Goal: Information Seeking & Learning: Learn about a topic

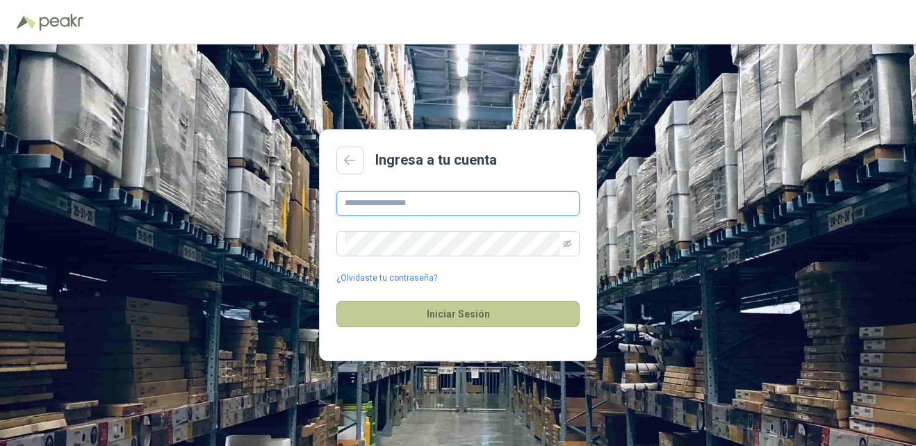
type input "**********"
click at [423, 323] on button "Iniciar Sesión" at bounding box center [458, 314] width 243 height 26
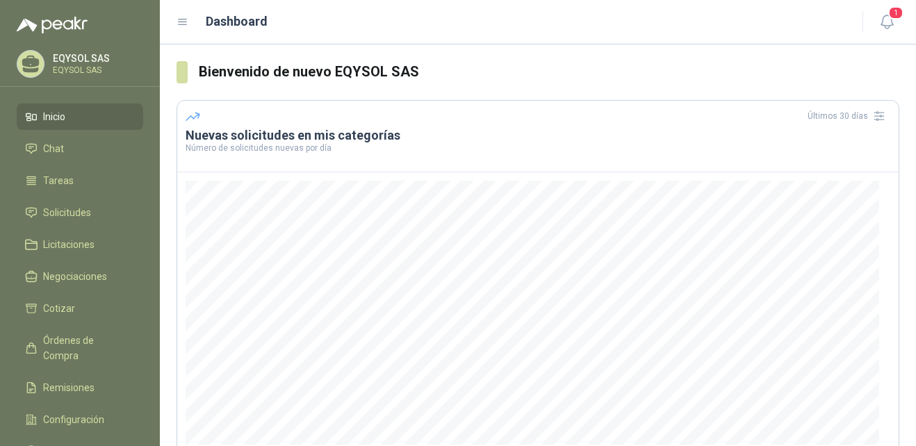
scroll to position [180, 0]
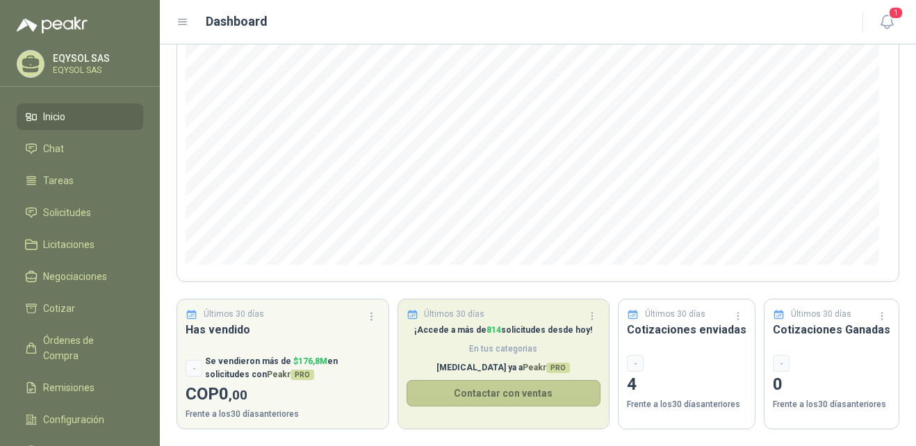
click at [579, 396] on button "Contactar con ventas" at bounding box center [504, 393] width 195 height 26
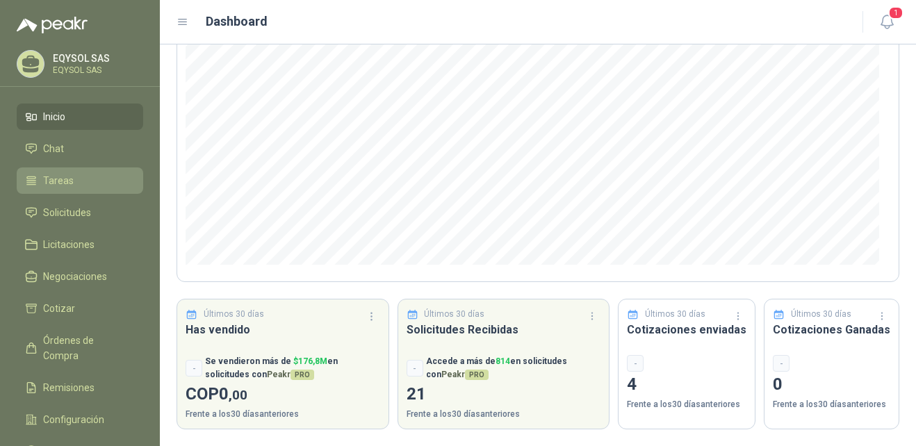
click at [68, 182] on span "Tareas" at bounding box center [58, 180] width 31 height 15
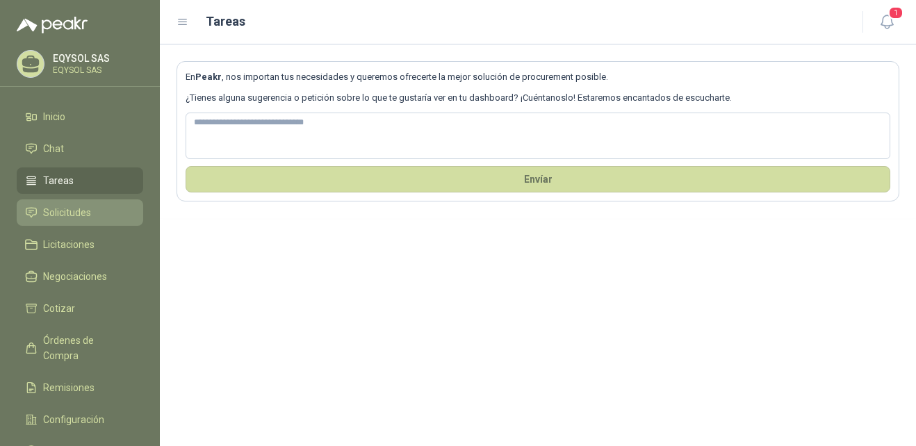
click at [52, 212] on span "Solicitudes" at bounding box center [67, 212] width 48 height 15
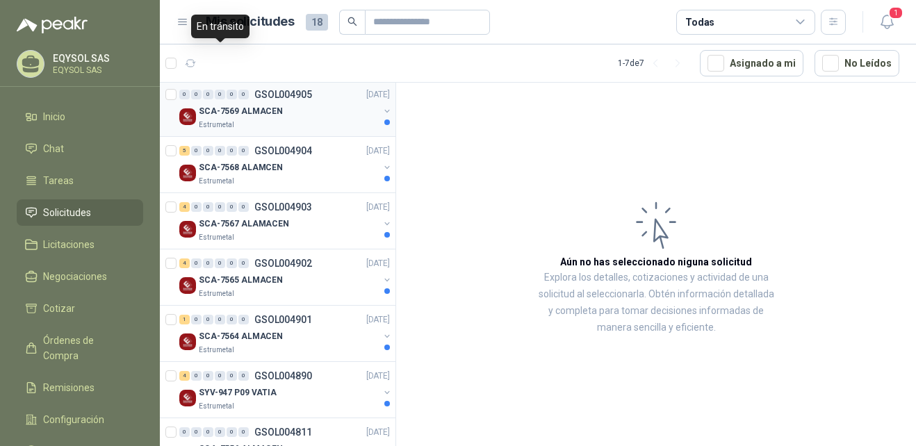
scroll to position [172, 0]
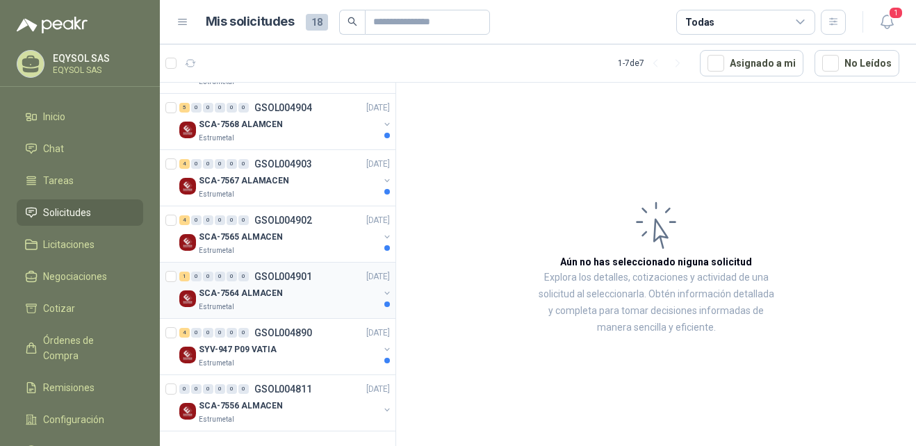
click at [303, 286] on div "SCA-7564 ALMACEN" at bounding box center [289, 293] width 180 height 17
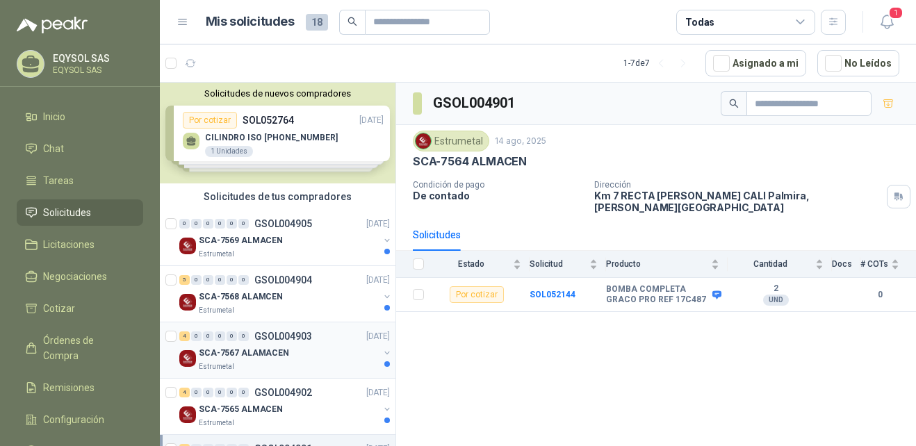
scroll to position [172, 0]
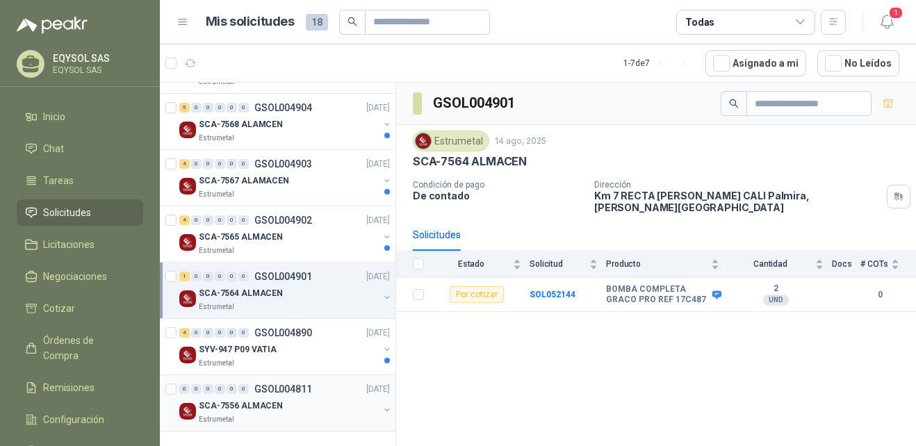
click at [303, 404] on div "SCA-7556 ALMACEN" at bounding box center [289, 406] width 180 height 17
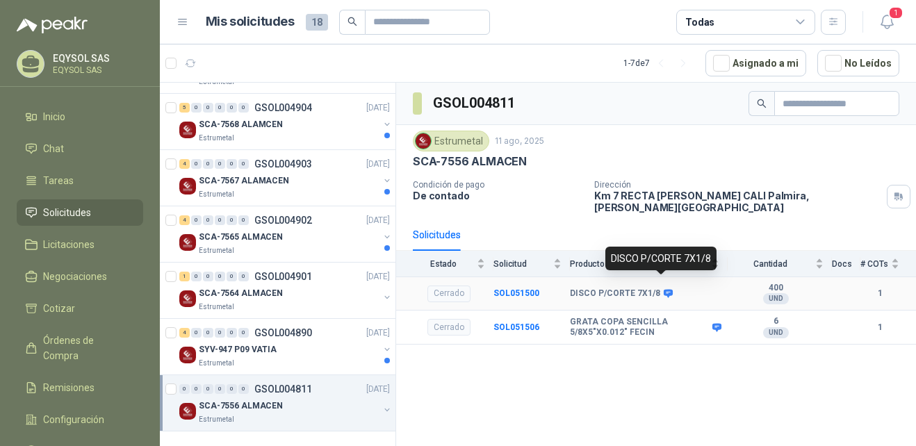
click at [666, 289] on icon at bounding box center [668, 293] width 9 height 8
click at [716, 324] on div "GRATA COPA SENCILLA 5/8X5"X0.012" FECIN" at bounding box center [645, 328] width 150 height 22
click at [252, 385] on div "0 0 0 0 0 0 GSOL004811" at bounding box center [245, 390] width 133 height 10
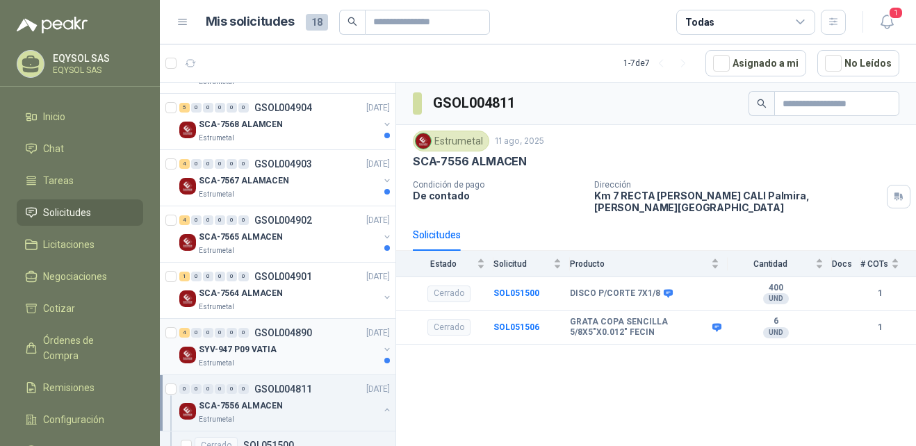
click at [221, 355] on p "SYV-947 P09 VATIA" at bounding box center [238, 350] width 78 height 13
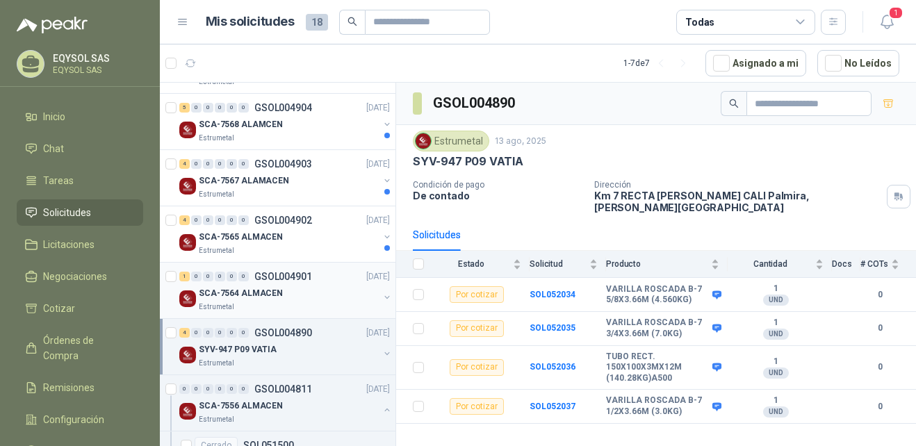
click at [293, 298] on div "SCA-7564 ALMACEN" at bounding box center [289, 293] width 180 height 17
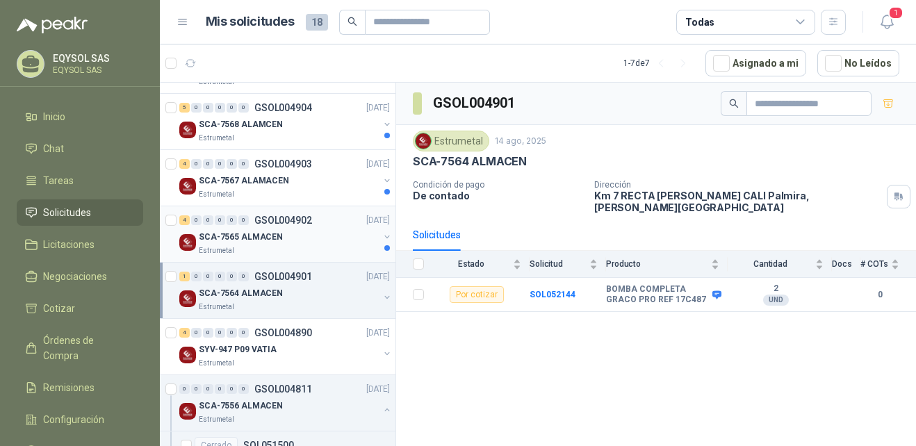
click at [254, 223] on div "4 0 0 0 0 0 GSOL004902" at bounding box center [245, 221] width 133 height 10
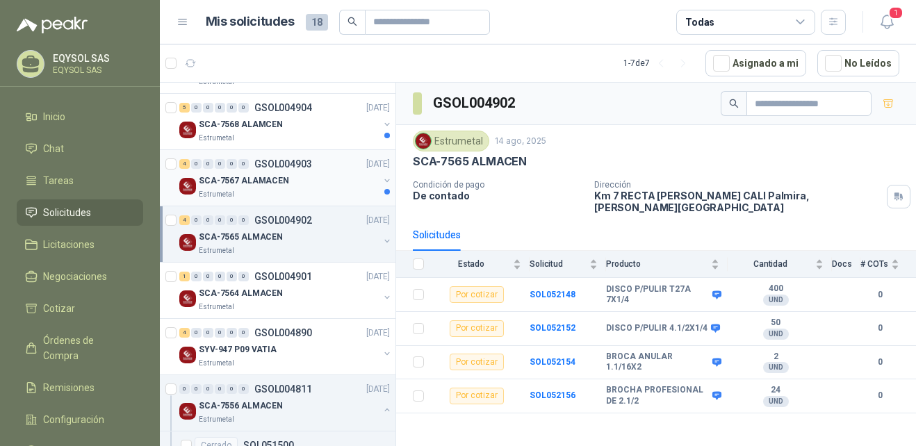
click at [272, 188] on div "SCA-7567 ALAMACEN" at bounding box center [289, 180] width 180 height 17
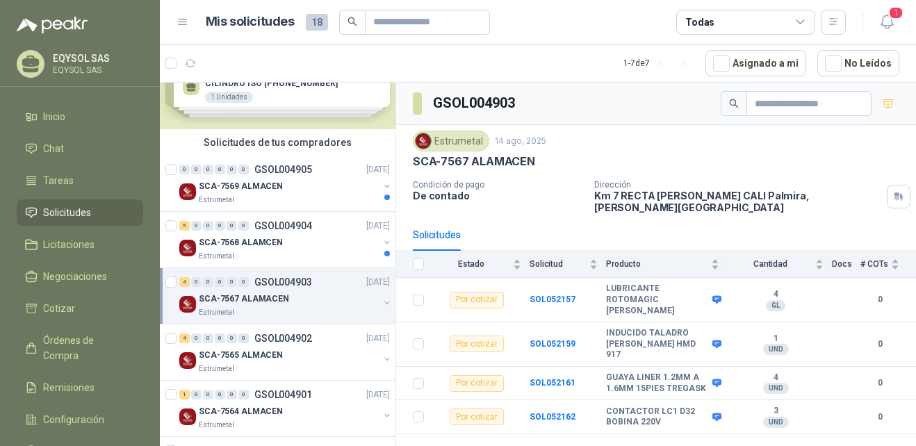
scroll to position [32, 0]
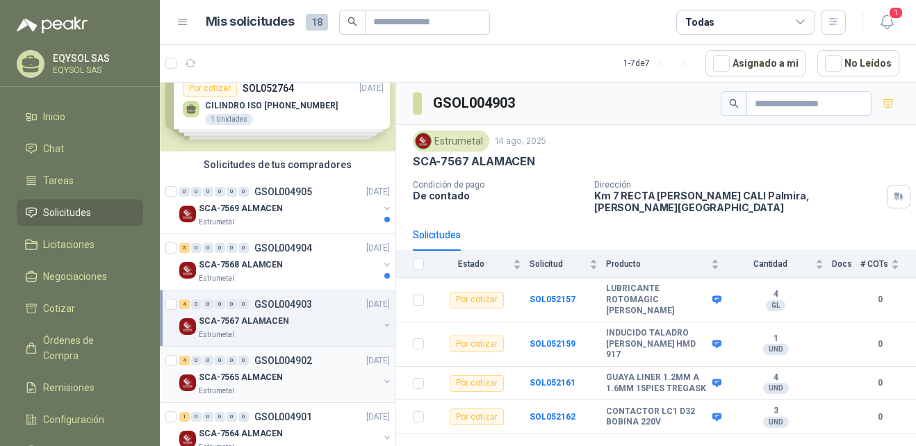
click at [247, 387] on div "Estrumetal" at bounding box center [289, 391] width 180 height 11
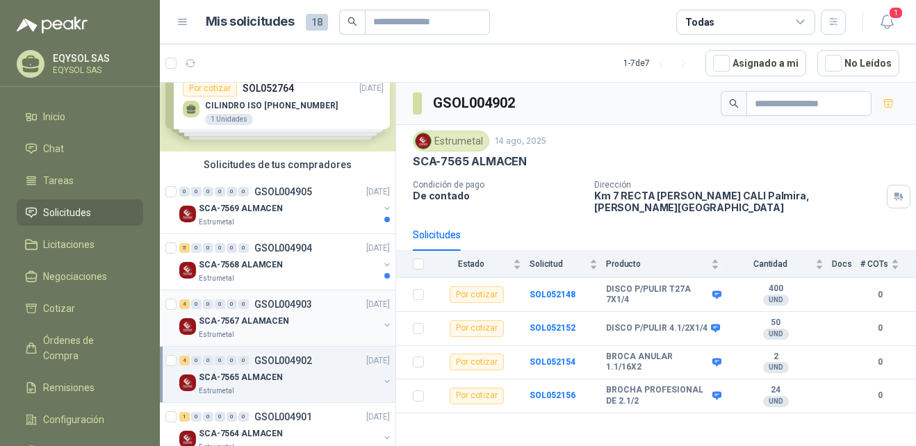
click at [311, 315] on div "SCA-7567 ALAMACEN" at bounding box center [289, 321] width 180 height 17
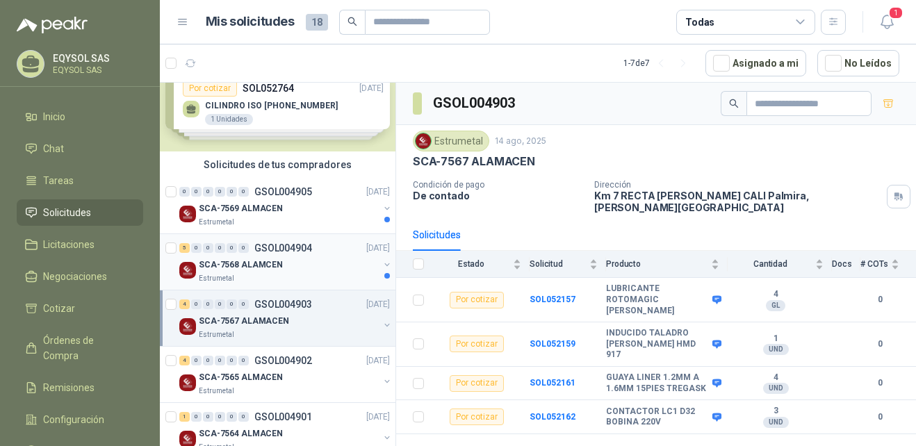
click at [291, 268] on div "SCA-7568 ALAMCEN" at bounding box center [289, 265] width 180 height 17
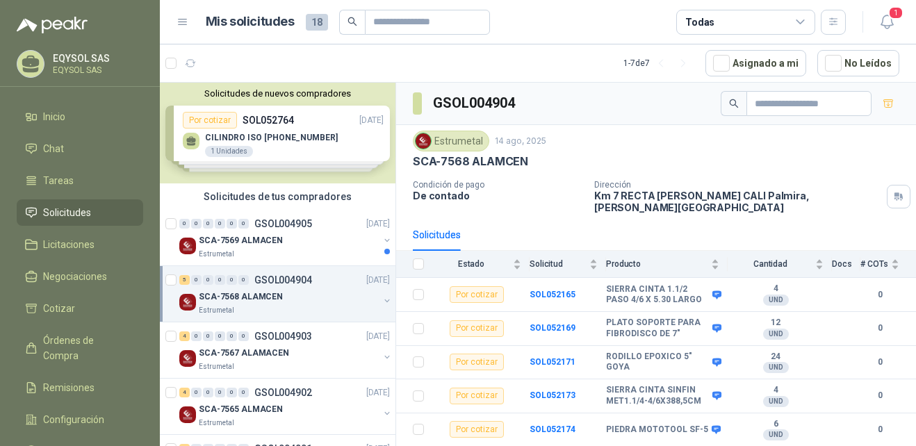
click at [277, 253] on div "Estrumetal" at bounding box center [289, 254] width 180 height 11
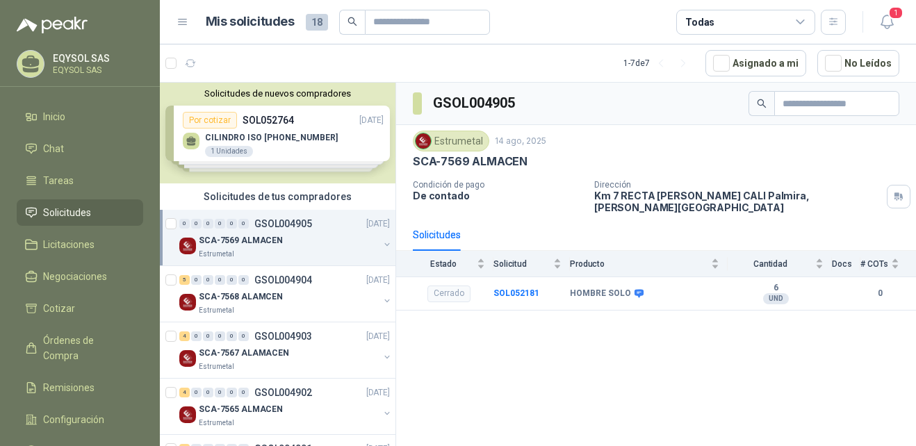
click at [289, 153] on div "Solicitudes de nuevos compradores Por cotizar SOL052764 [DATE] CILINDRO ISO [PH…" at bounding box center [278, 133] width 236 height 101
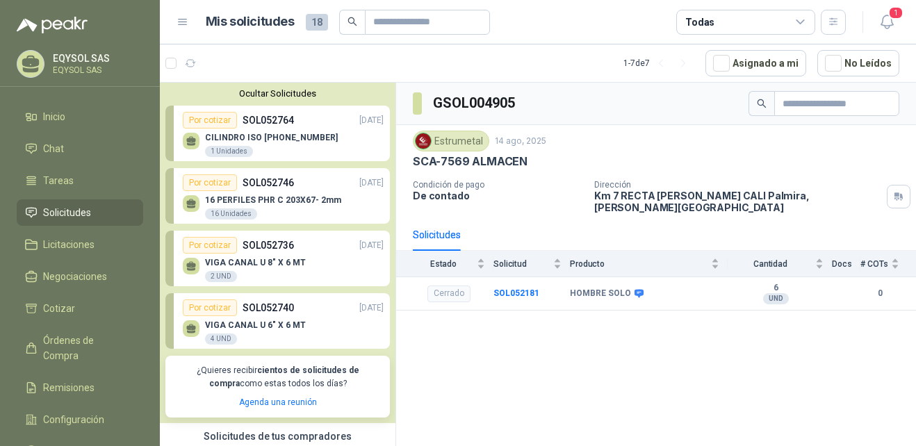
click at [311, 264] on div "VIGA CANAL U 8" X 6 MT 2 UND" at bounding box center [283, 268] width 201 height 29
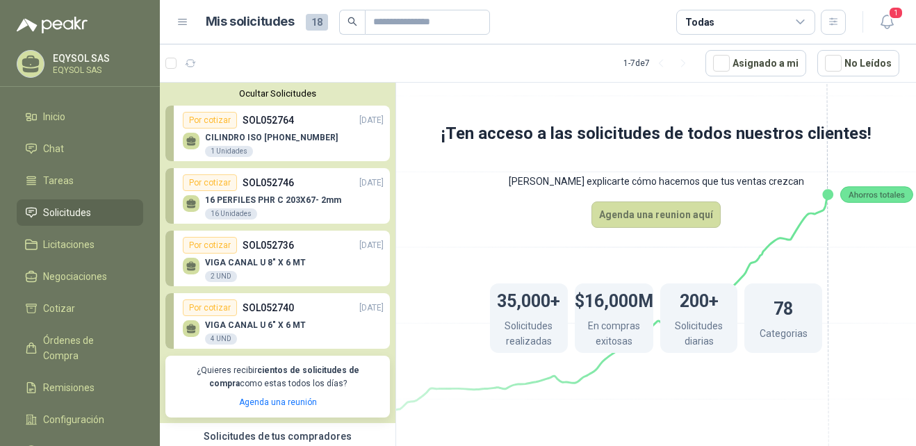
click at [274, 324] on p "VIGA CANAL U 6" X 6 MT" at bounding box center [255, 326] width 101 height 10
